Goal: Browse casually: Explore the website without a specific task or goal

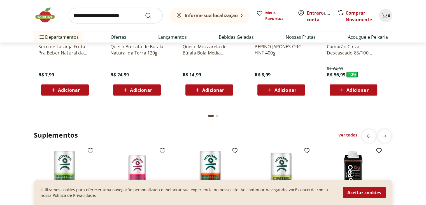
scroll to position [869, 0]
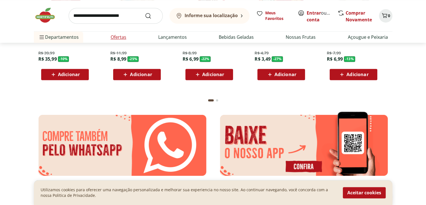
click at [115, 37] on link "Ofertas" at bounding box center [119, 37] width 16 height 7
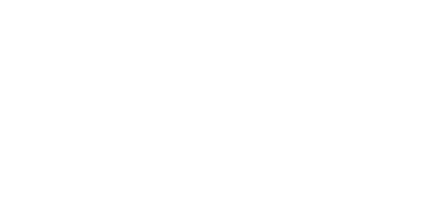
select select "**********"
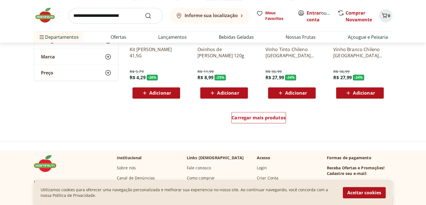
scroll to position [392, 0]
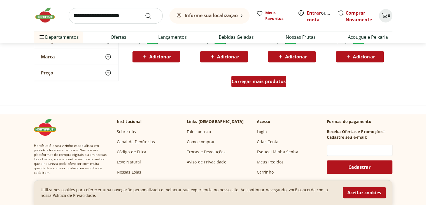
click at [277, 85] on div "Carregar mais produtos" at bounding box center [258, 81] width 55 height 11
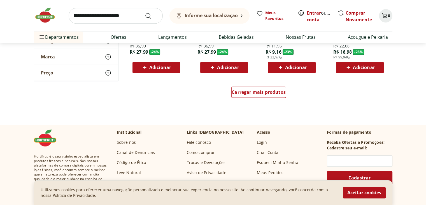
scroll to position [757, 0]
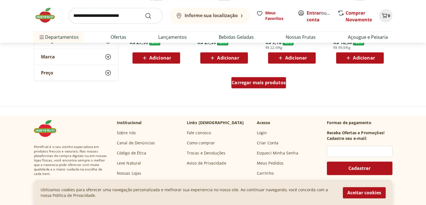
click at [244, 84] on span "Carregar mais produtos" at bounding box center [259, 82] width 54 height 4
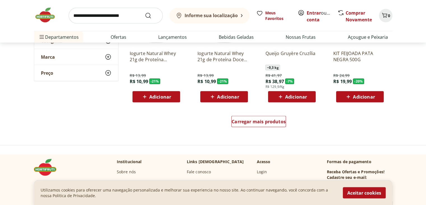
scroll to position [1093, 0]
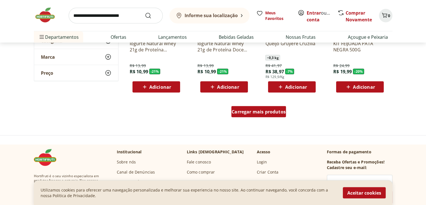
click at [261, 113] on span "Carregar mais produtos" at bounding box center [259, 111] width 54 height 4
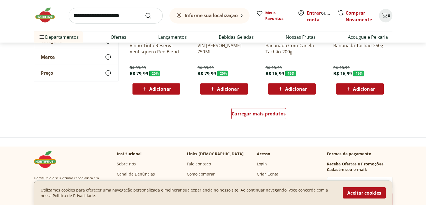
scroll to position [1457, 0]
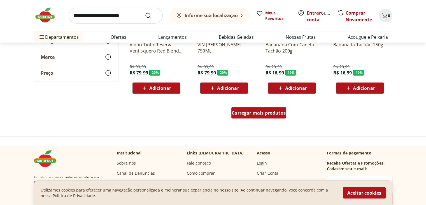
click at [261, 111] on span "Carregar mais produtos" at bounding box center [259, 112] width 54 height 4
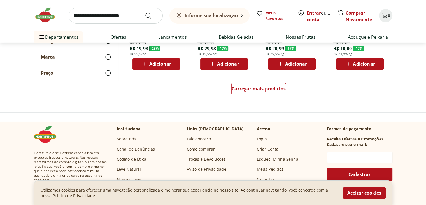
scroll to position [1849, 0]
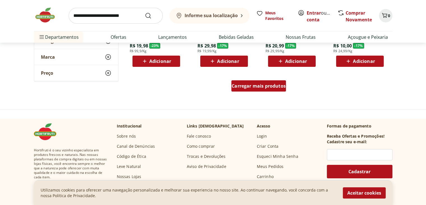
click at [258, 90] on div "Carregar mais produtos" at bounding box center [258, 85] width 55 height 11
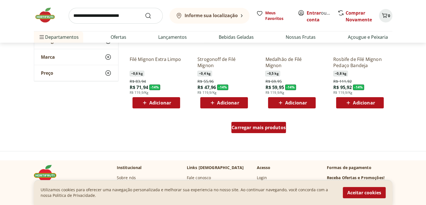
scroll to position [2214, 0]
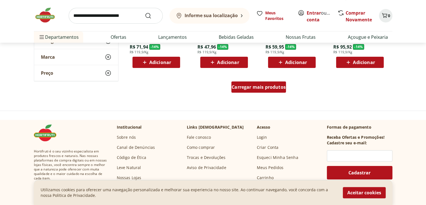
click at [255, 89] on span "Carregar mais produtos" at bounding box center [259, 87] width 54 height 4
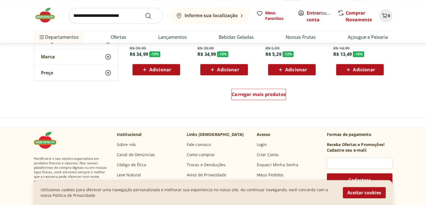
scroll to position [2578, 0]
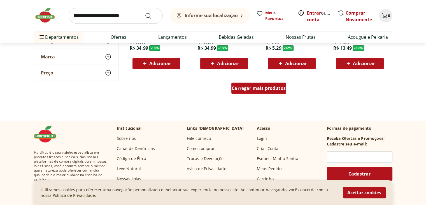
click at [249, 92] on div "Carregar mais produtos" at bounding box center [258, 87] width 55 height 11
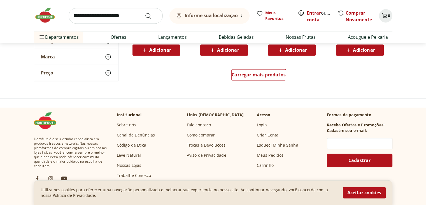
scroll to position [2970, 0]
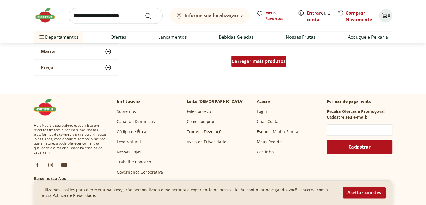
click at [245, 63] on span "Carregar mais produtos" at bounding box center [259, 61] width 54 height 4
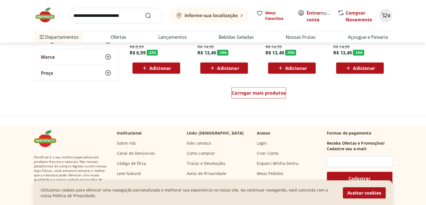
scroll to position [3306, 0]
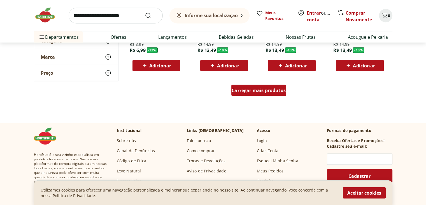
click at [243, 92] on span "Carregar mais produtos" at bounding box center [259, 90] width 54 height 4
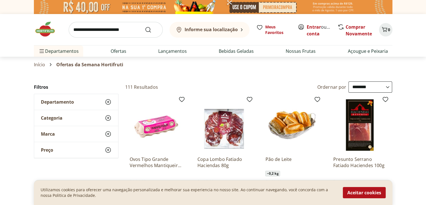
click at [149, 6] on img at bounding box center [213, 7] width 359 height 14
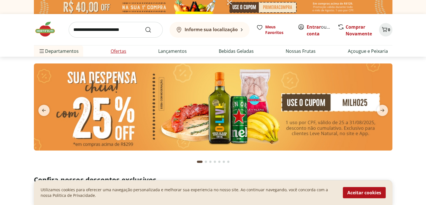
click at [124, 52] on link "Ofertas" at bounding box center [119, 51] width 16 height 7
select select "**********"
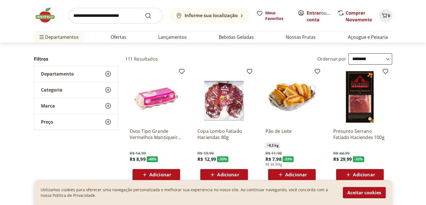
scroll to position [28, 0]
click at [312, 36] on link "Nossas Frutas" at bounding box center [301, 37] width 30 height 7
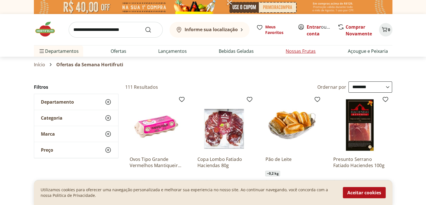
select select "**********"
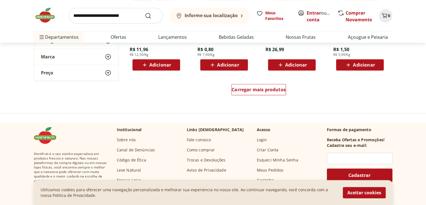
scroll to position [392, 0]
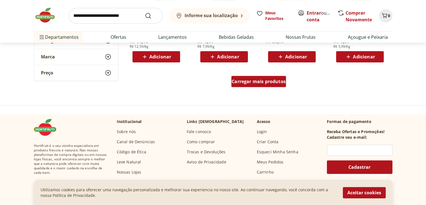
click at [238, 82] on span "Carregar mais produtos" at bounding box center [259, 81] width 54 height 4
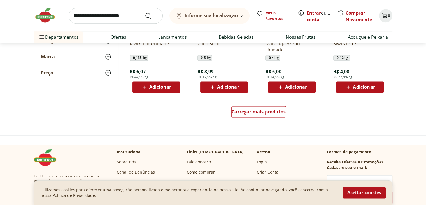
scroll to position [729, 0]
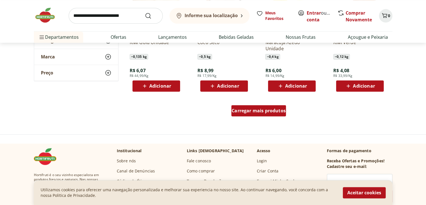
click at [252, 110] on span "Carregar mais produtos" at bounding box center [259, 110] width 54 height 4
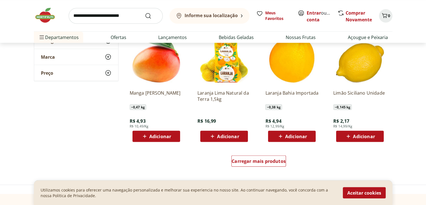
scroll to position [1149, 0]
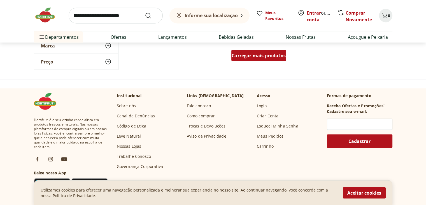
click at [253, 53] on span "Carregar mais produtos" at bounding box center [259, 55] width 54 height 4
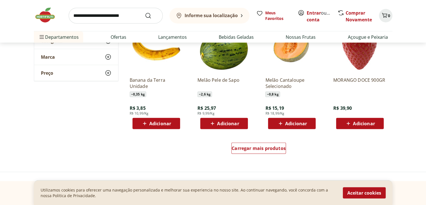
scroll to position [1429, 0]
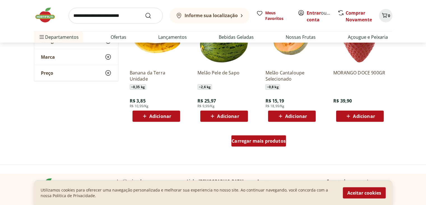
click at [242, 142] on span "Carregar mais produtos" at bounding box center [259, 140] width 54 height 4
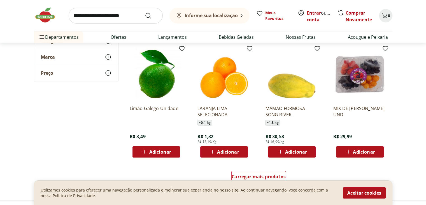
scroll to position [1849, 0]
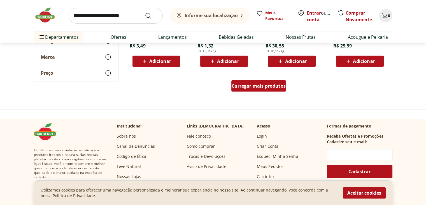
click at [250, 84] on span "Carregar mais produtos" at bounding box center [259, 85] width 54 height 4
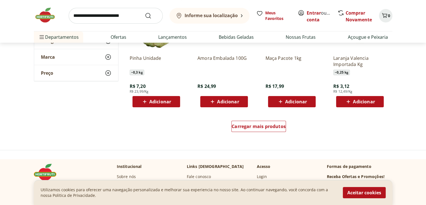
scroll to position [2242, 0]
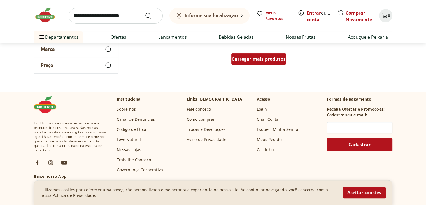
click at [266, 59] on span "Carregar mais produtos" at bounding box center [259, 59] width 54 height 4
